Goal: Task Accomplishment & Management: Complete application form

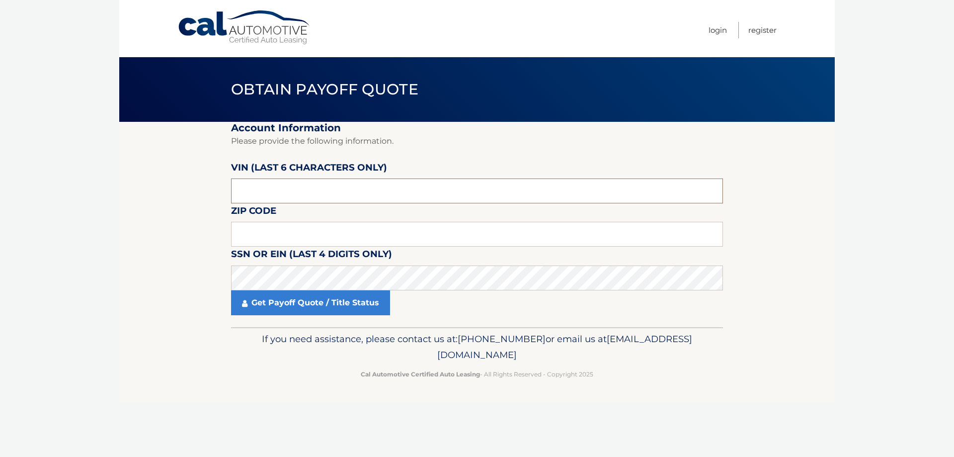
click at [293, 194] on input "text" at bounding box center [477, 190] width 492 height 25
type input "588142"
click at [290, 233] on input "text" at bounding box center [477, 234] width 492 height 25
type input "11554"
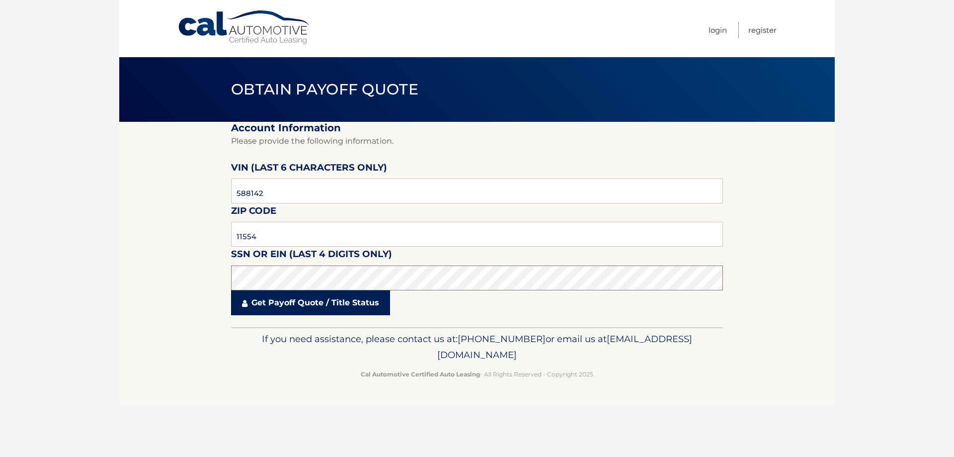
click button "For Originating Dealer" at bounding box center [0, 0] width 0 height 0
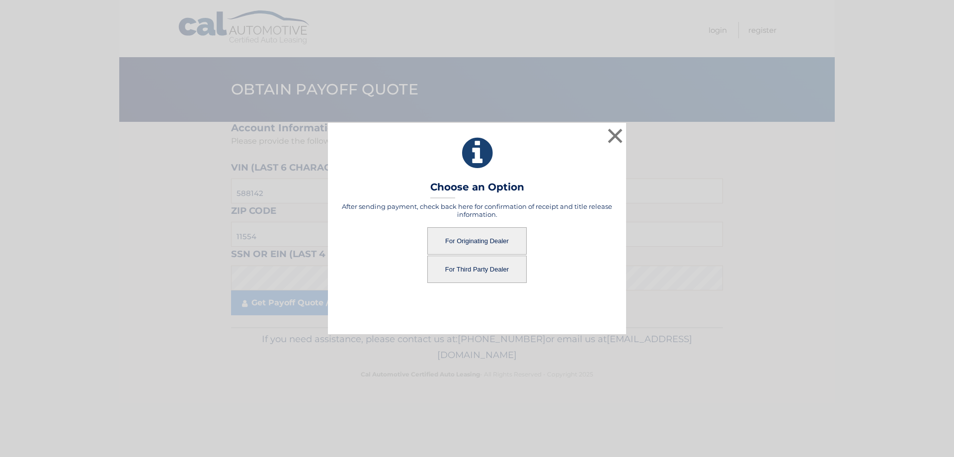
click at [485, 245] on button "For Originating Dealer" at bounding box center [476, 240] width 99 height 27
